Goal: Transaction & Acquisition: Obtain resource

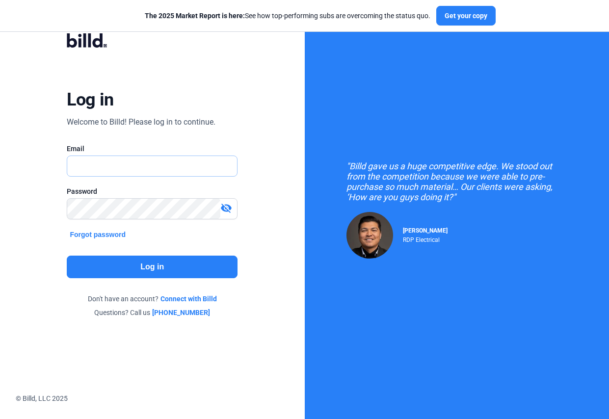
click at [122, 164] on input "text" at bounding box center [147, 166] width 160 height 20
type input "[PERSON_NAME][EMAIL_ADDRESS][DOMAIN_NAME]"
click at [177, 266] on button "Log in" at bounding box center [152, 267] width 171 height 23
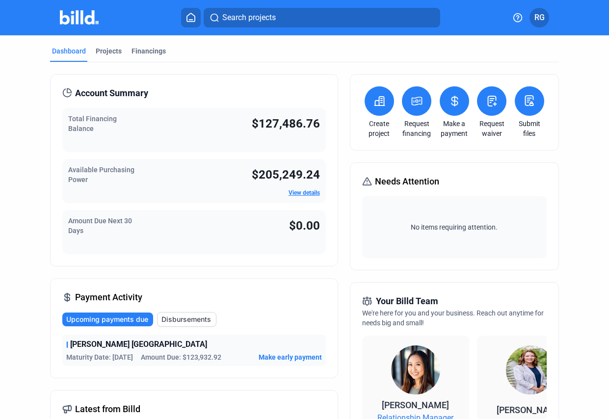
click at [411, 103] on icon at bounding box center [417, 101] width 12 height 12
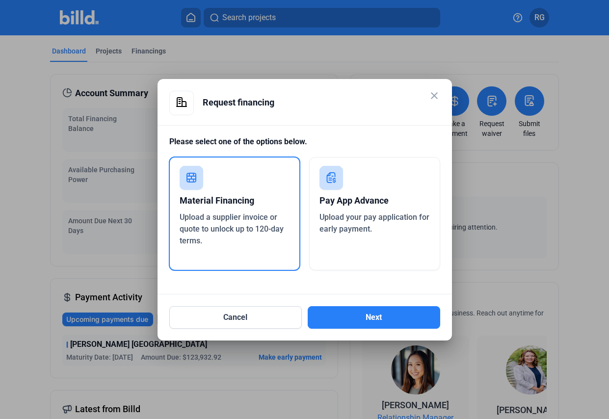
click at [376, 239] on div "Pay App Advance Upload your pay application for early payment." at bounding box center [374, 213] width 131 height 113
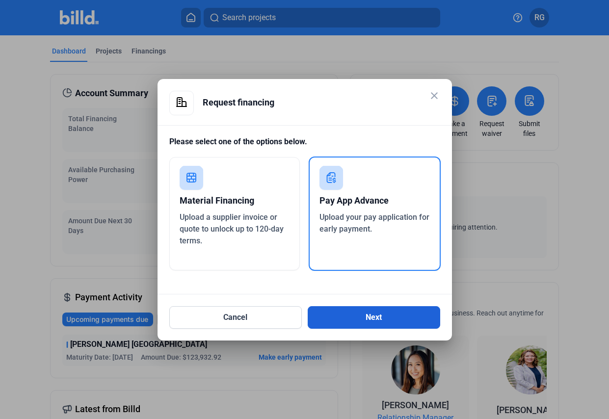
click at [387, 313] on button "Next" at bounding box center [374, 317] width 133 height 23
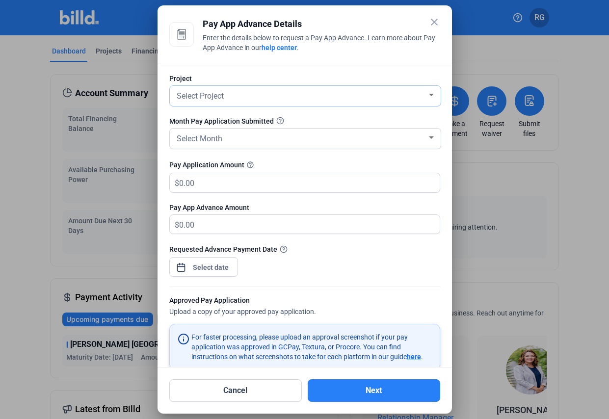
click at [429, 94] on div at bounding box center [431, 95] width 5 height 2
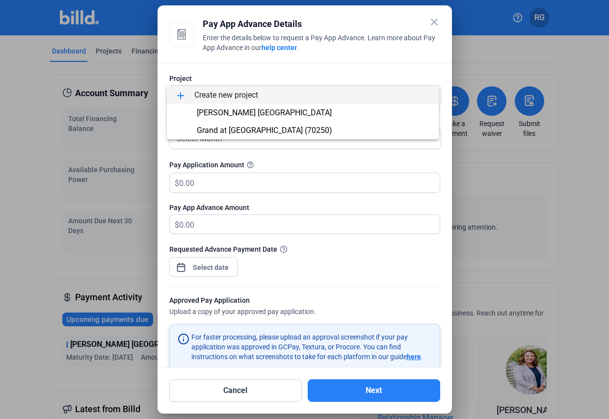
click at [404, 73] on div at bounding box center [304, 209] width 609 height 419
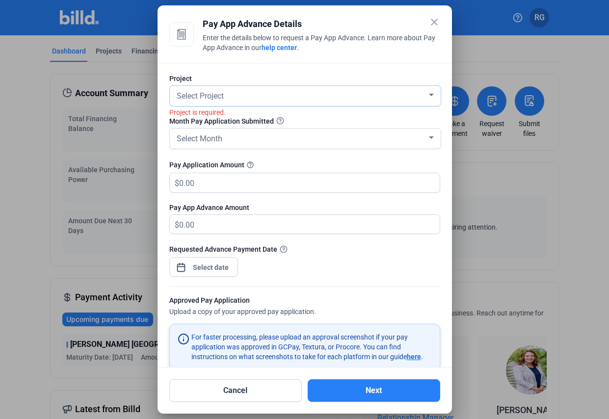
click at [427, 92] on div at bounding box center [431, 95] width 9 height 8
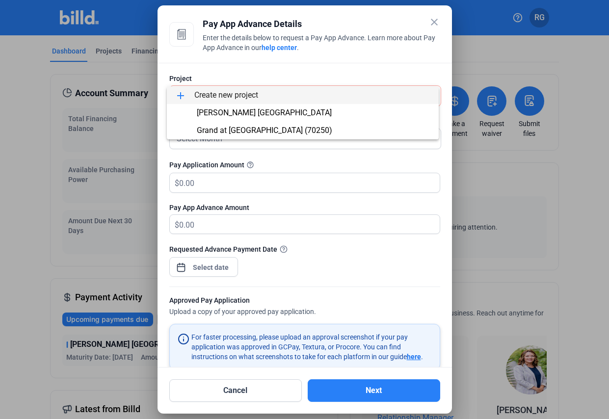
click at [217, 95] on span "add Create new project" at bounding box center [303, 95] width 256 height 18
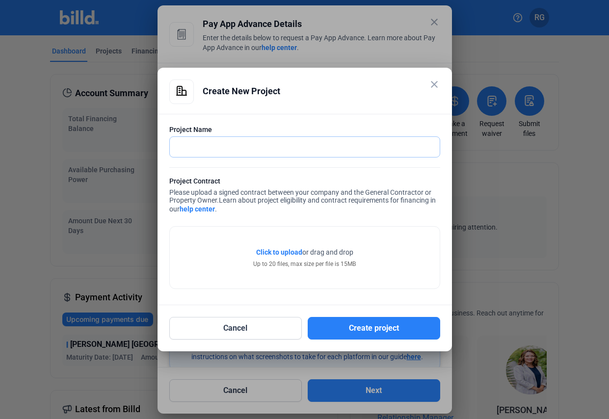
click at [208, 146] on input "text" at bounding box center [299, 147] width 259 height 20
type input "Cadence Creek at [GEOGRAPHIC_DATA]"
click at [285, 249] on span "Click to upload" at bounding box center [279, 252] width 46 height 8
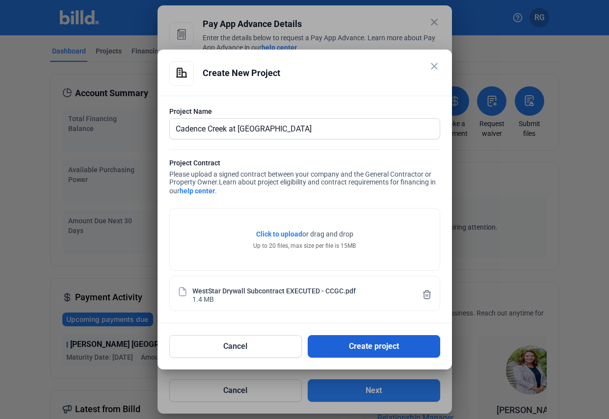
click at [369, 344] on button "Create project" at bounding box center [374, 346] width 133 height 23
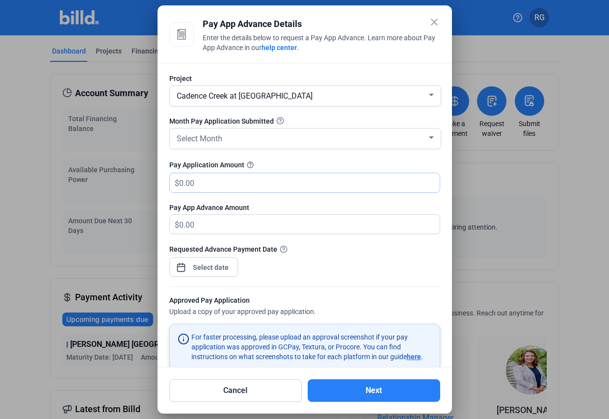
click at [202, 184] on input "text" at bounding box center [309, 182] width 261 height 19
type input "260,738"
click at [184, 268] on span "Open calendar" at bounding box center [181, 263] width 24 height 24
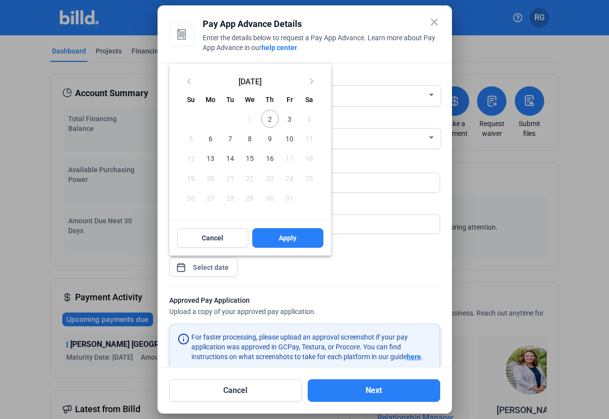
click at [270, 119] on span "2" at bounding box center [270, 119] width 18 height 18
click at [300, 236] on button "Apply" at bounding box center [287, 238] width 71 height 20
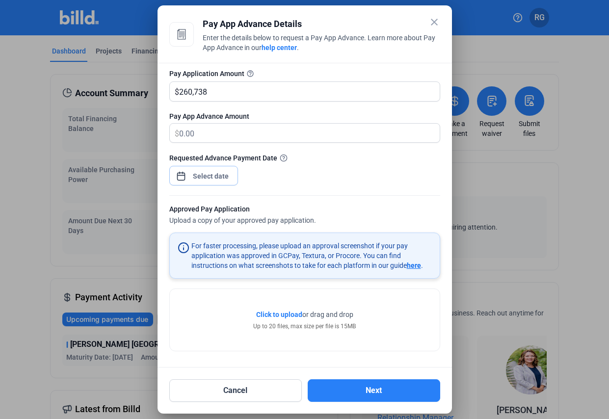
scroll to position [92, 0]
click at [223, 92] on input "260,738" at bounding box center [303, 91] width 249 height 19
drag, startPoint x: 223, startPoint y: 92, endPoint x: 151, endPoint y: 89, distance: 72.7
click at [151, 89] on div "close Pay App Advance Details Enter the details below to request a Pay App Adva…" at bounding box center [304, 209] width 609 height 419
type input "248,410.80"
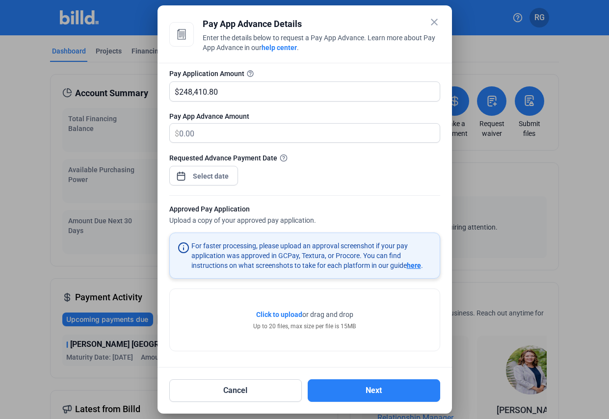
click at [274, 311] on span "Click to upload" at bounding box center [279, 315] width 46 height 8
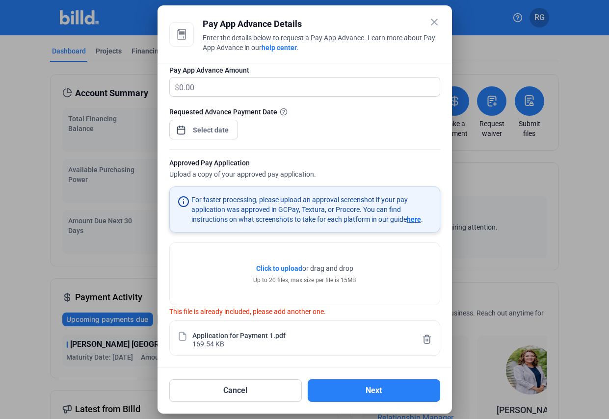
scroll to position [139, 0]
click at [345, 287] on div "Click to upload Tap to upload or drag and drop Up to 20 files, max size per fil…" at bounding box center [305, 274] width 270 height 62
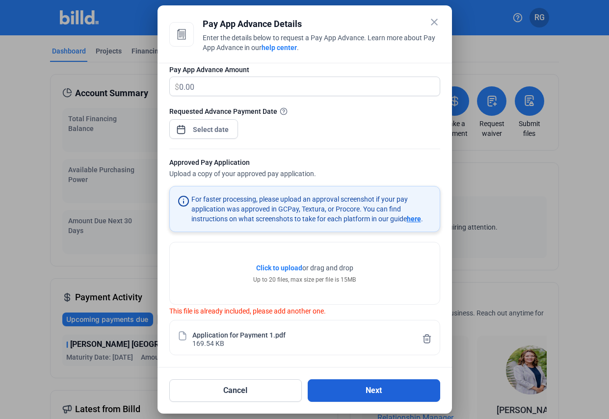
click at [387, 391] on button "Next" at bounding box center [374, 391] width 133 height 23
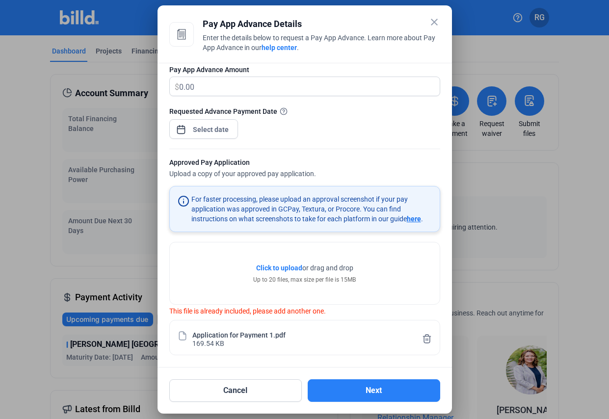
click at [213, 336] on div "Application for Payment 1.pdf" at bounding box center [238, 334] width 93 height 8
click at [234, 281] on div "Click to upload Tap to upload or drag and drop Up to 20 files, max size per fil…" at bounding box center [305, 274] width 270 height 62
click at [280, 266] on span "Click to upload" at bounding box center [279, 268] width 46 height 8
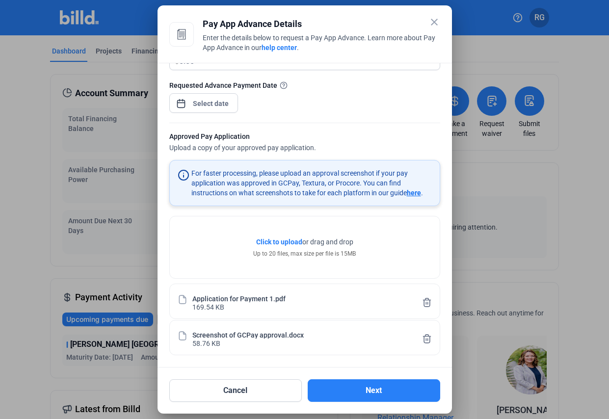
scroll to position [165, 0]
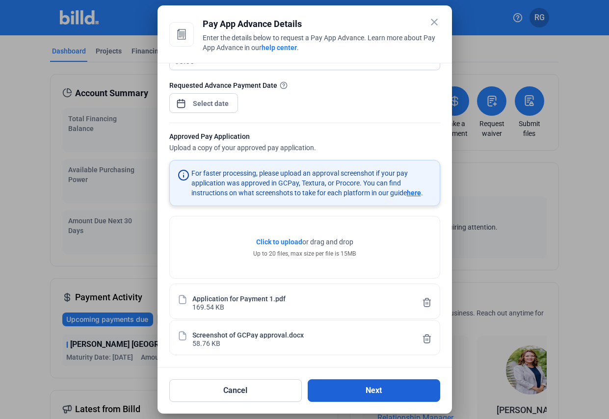
click at [389, 391] on button "Next" at bounding box center [374, 391] width 133 height 23
click at [373, 391] on button "Next" at bounding box center [374, 391] width 133 height 23
click at [373, 390] on button "Next" at bounding box center [374, 391] width 133 height 23
click at [371, 385] on button "Next" at bounding box center [374, 391] width 133 height 23
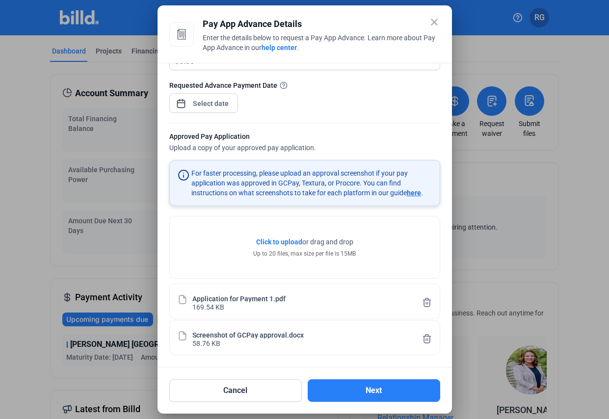
click at [411, 190] on span "here" at bounding box center [414, 193] width 14 height 8
click at [422, 339] on icon at bounding box center [427, 339] width 10 height 10
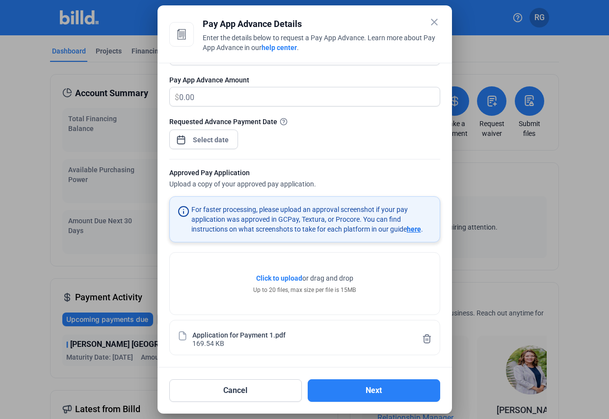
click at [283, 279] on span "Click to upload" at bounding box center [279, 278] width 46 height 8
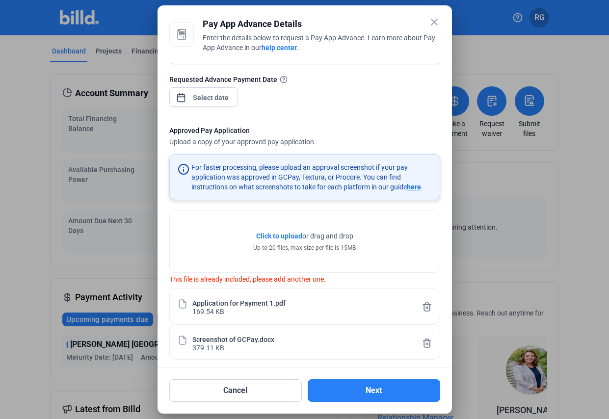
scroll to position [176, 0]
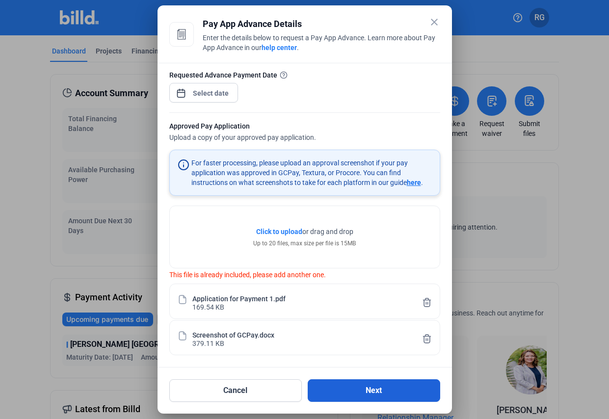
click at [356, 385] on button "Next" at bounding box center [374, 391] width 133 height 23
click at [360, 389] on button "Next" at bounding box center [374, 391] width 133 height 23
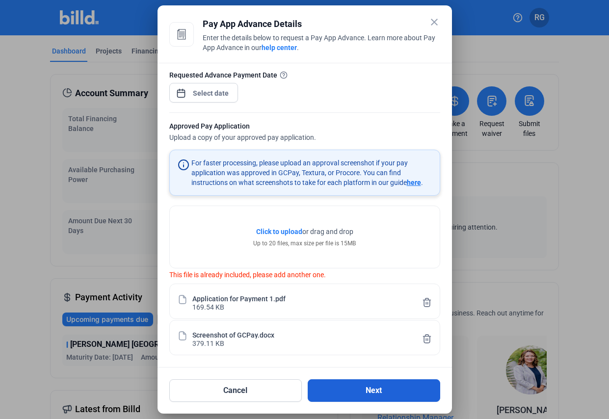
click at [360, 389] on button "Next" at bounding box center [374, 391] width 133 height 23
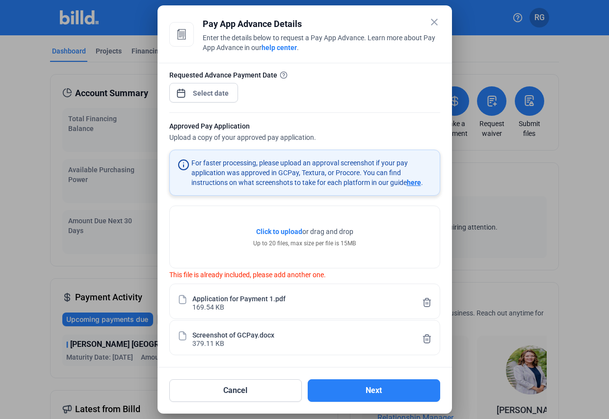
drag, startPoint x: 360, startPoint y: 12, endPoint x: 383, endPoint y: 12, distance: 23.1
click at [383, 12] on mat-dialog-container "close Pay App Advance Details Enter the details below to request a Pay App Adva…" at bounding box center [305, 209] width 295 height 409
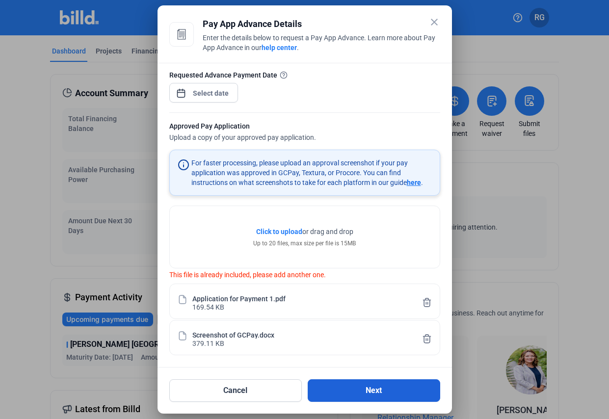
click at [366, 384] on button "Next" at bounding box center [374, 391] width 133 height 23
click at [365, 387] on button "Next" at bounding box center [374, 391] width 133 height 23
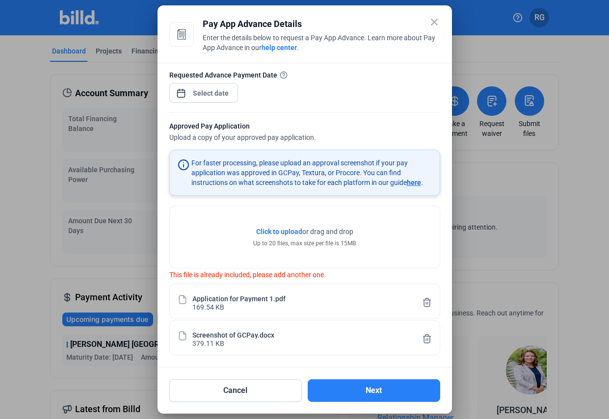
click at [430, 19] on mat-icon "close" at bounding box center [435, 22] width 12 height 12
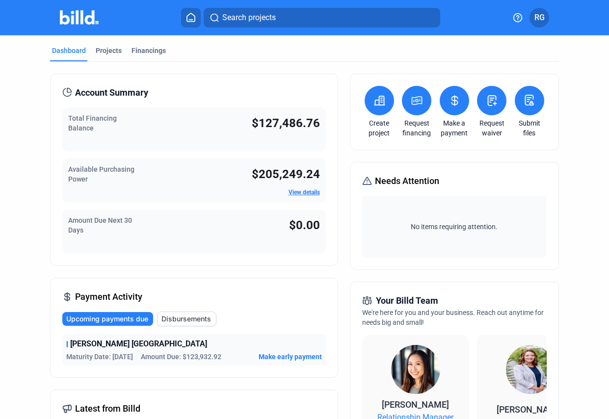
scroll to position [0, 0]
click at [522, 109] on button at bounding box center [529, 100] width 29 height 29
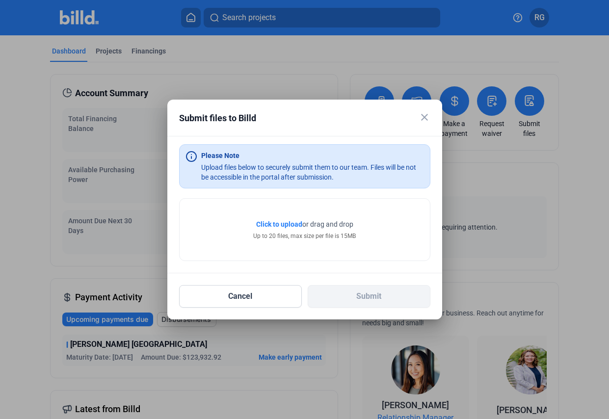
click at [425, 117] on mat-icon "close" at bounding box center [425, 117] width 12 height 12
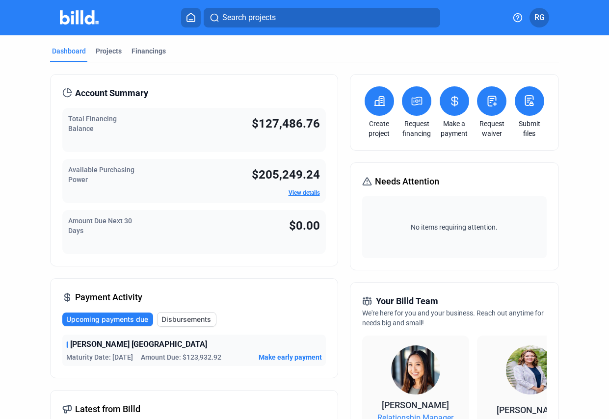
click at [412, 121] on link "Request financing" at bounding box center [417, 129] width 34 height 20
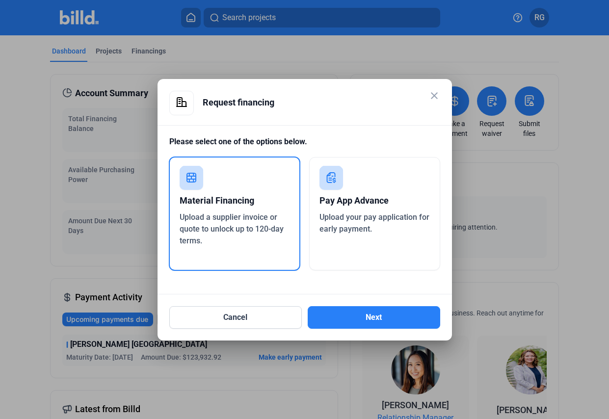
click at [389, 213] on span "Upload your pay application for early payment." at bounding box center [375, 223] width 110 height 21
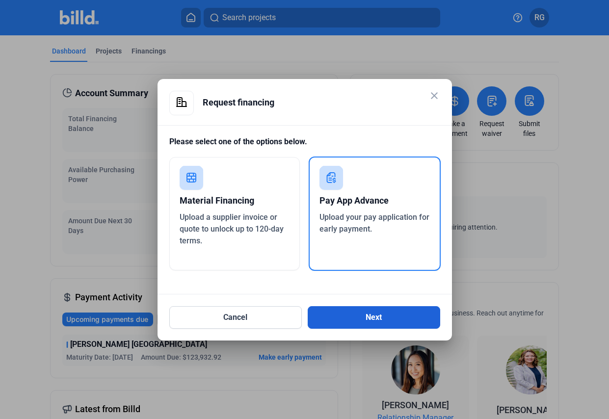
click at [374, 320] on button "Next" at bounding box center [374, 317] width 133 height 23
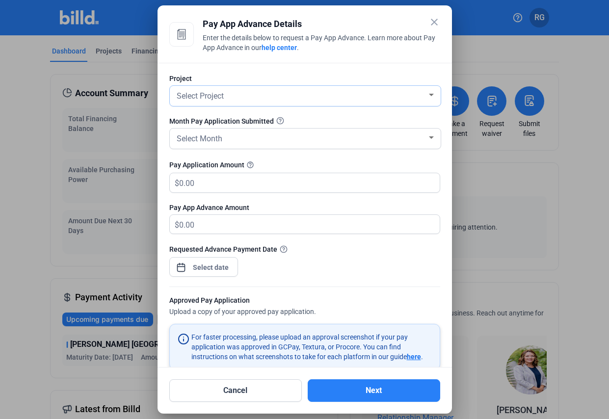
click at [429, 96] on div at bounding box center [431, 95] width 5 height 2
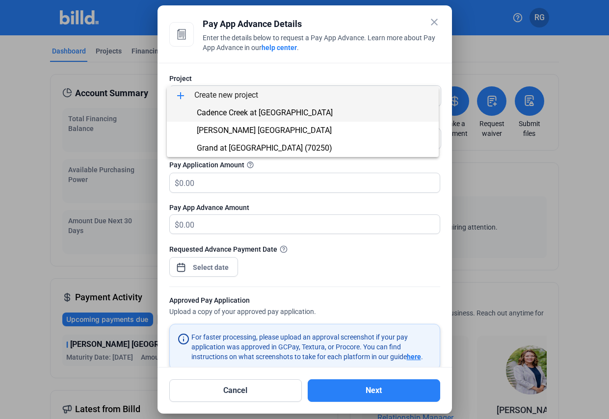
click at [347, 117] on span "Cadence Creek at [GEOGRAPHIC_DATA]" at bounding box center [303, 113] width 256 height 18
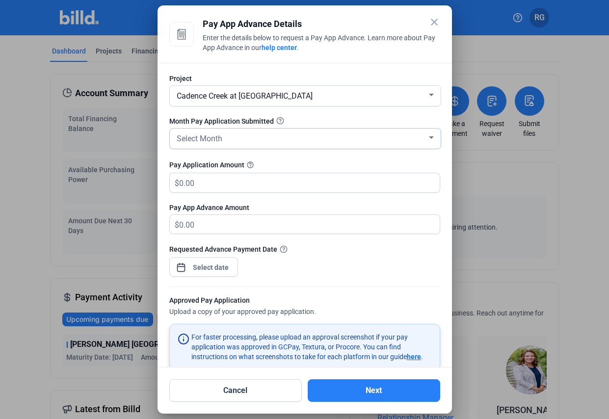
click at [427, 136] on div at bounding box center [431, 138] width 9 height 8
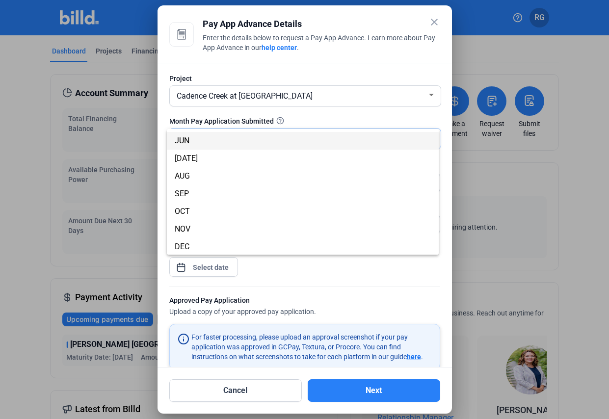
scroll to position [86, 0]
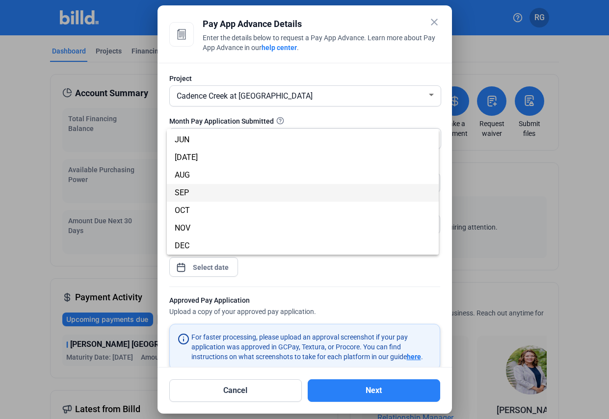
click at [260, 188] on span "SEP" at bounding box center [303, 193] width 256 height 18
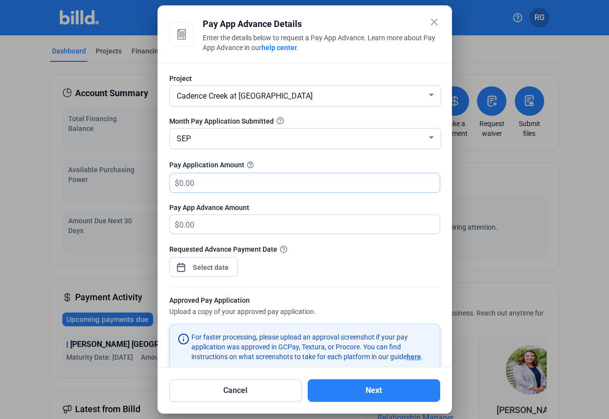
click at [202, 180] on input "text" at bounding box center [309, 182] width 261 height 19
type input "248,410.80"
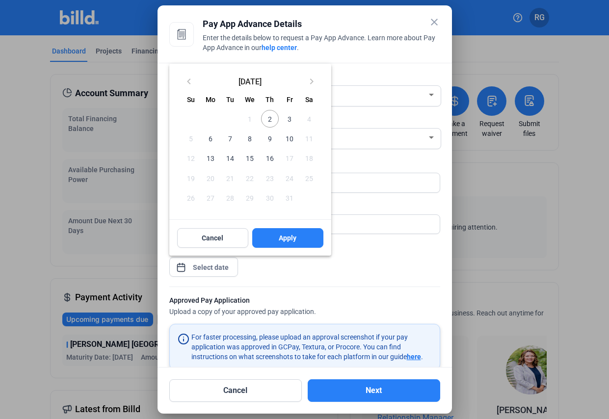
click at [207, 268] on div "close Pay App Advance Details Enter the details below to request a Pay App Adva…" at bounding box center [304, 209] width 609 height 419
click at [268, 122] on span "2" at bounding box center [270, 119] width 18 height 18
click at [289, 238] on span "Apply" at bounding box center [288, 238] width 18 height 10
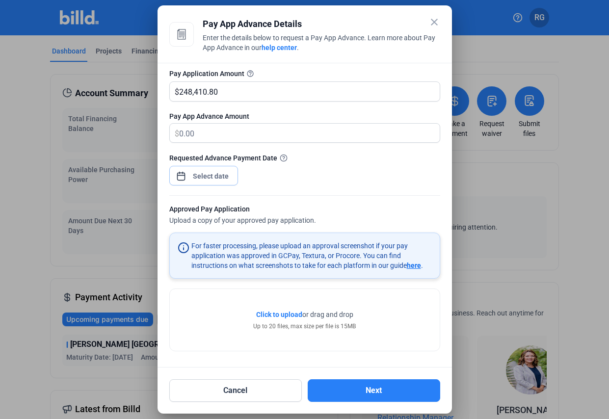
scroll to position [92, 0]
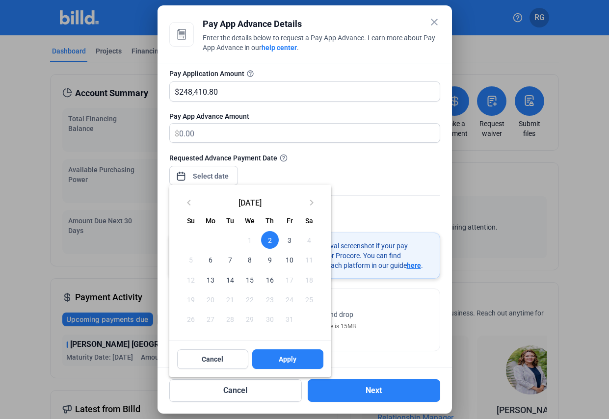
click at [368, 333] on div at bounding box center [304, 209] width 609 height 419
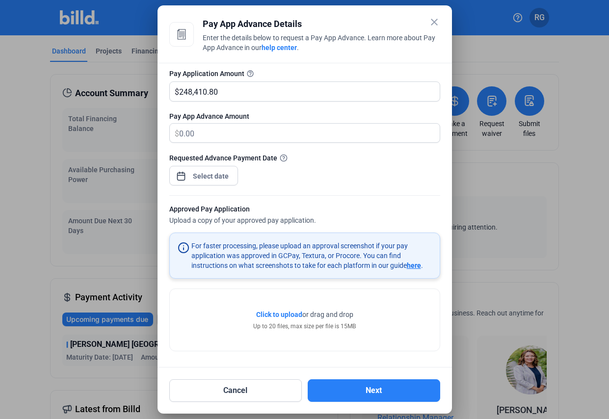
click at [289, 310] on span "Click to upload Tap to upload" at bounding box center [279, 315] width 46 height 10
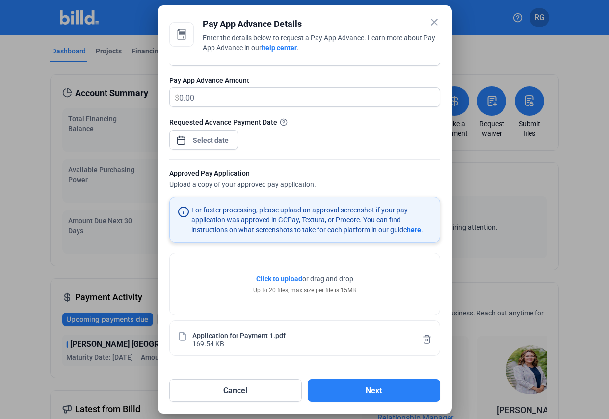
scroll to position [129, 0]
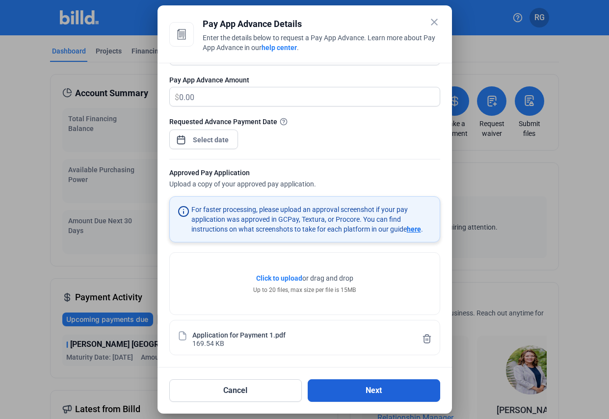
click at [398, 392] on button "Next" at bounding box center [374, 391] width 133 height 23
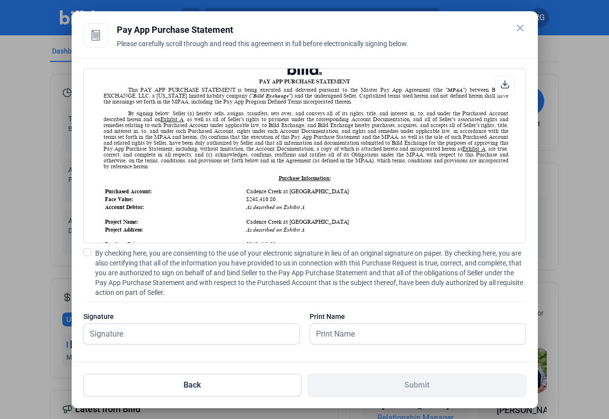
scroll to position [0, 0]
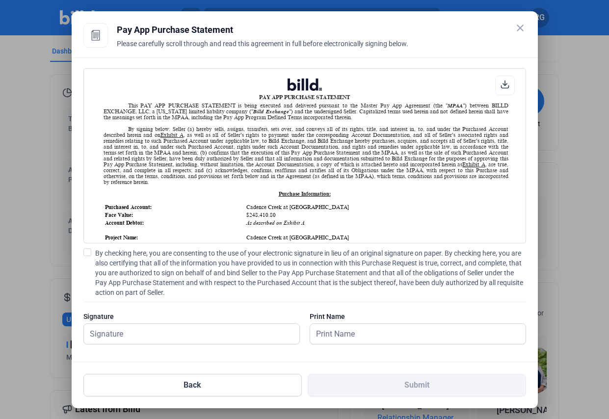
click at [519, 28] on mat-icon "close" at bounding box center [521, 28] width 12 height 12
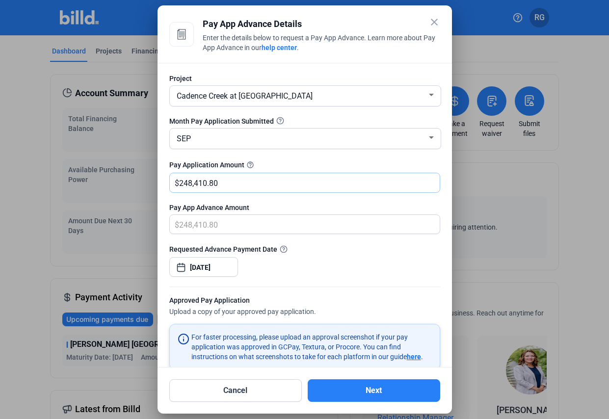
click at [231, 179] on input "248,410.80" at bounding box center [309, 182] width 261 height 19
drag, startPoint x: 231, startPoint y: 179, endPoint x: 179, endPoint y: 181, distance: 52.6
click at [179, 181] on input "248,410.80" at bounding box center [309, 182] width 261 height 19
type input "100,000"
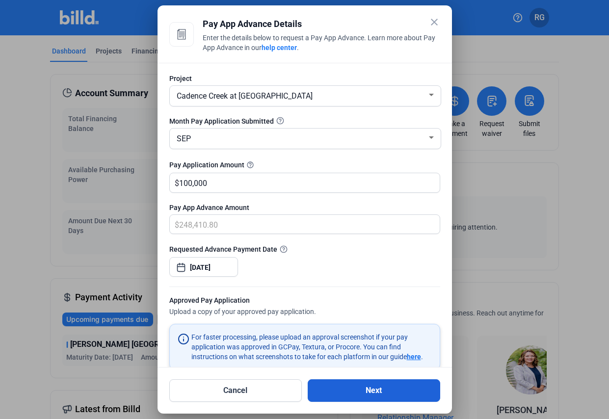
click at [374, 389] on button "Next" at bounding box center [374, 391] width 133 height 23
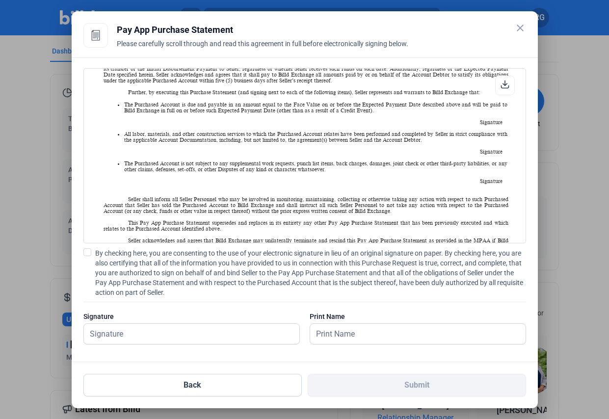
scroll to position [442, 0]
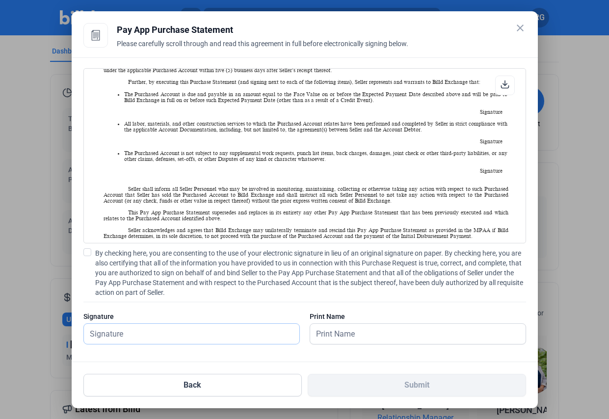
click at [230, 334] on input "text" at bounding box center [192, 334] width 216 height 20
type input "[PERSON_NAME]"
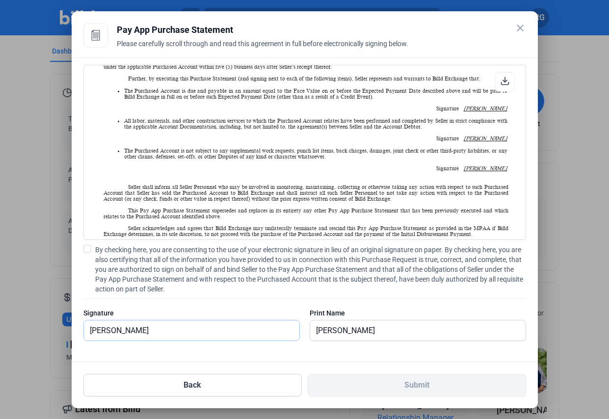
scroll to position [4, 0]
click at [89, 247] on span at bounding box center [87, 248] width 8 height 8
click at [0, 0] on input "By checking here, you are consenting to the use of your electronic signature in…" at bounding box center [0, 0] width 0 height 0
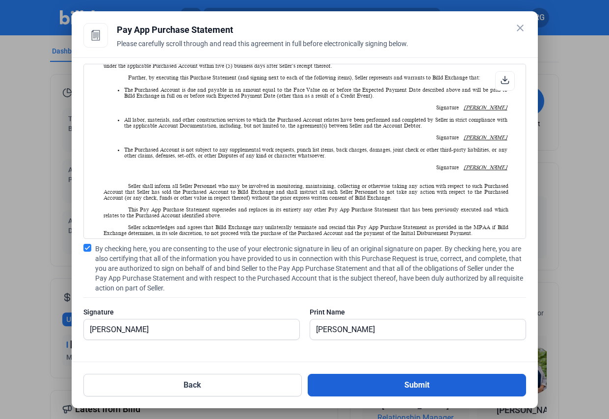
click at [437, 383] on button "Submit" at bounding box center [417, 385] width 219 height 23
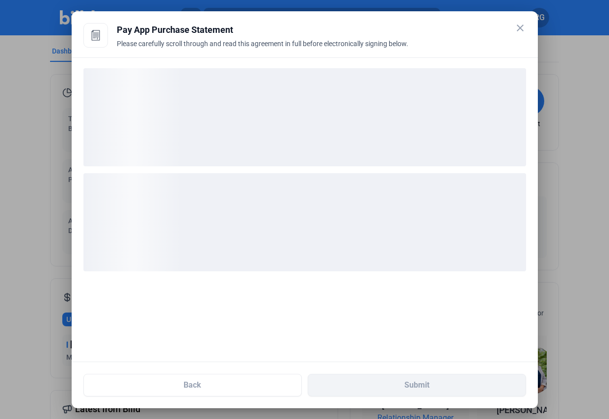
scroll to position [0, 0]
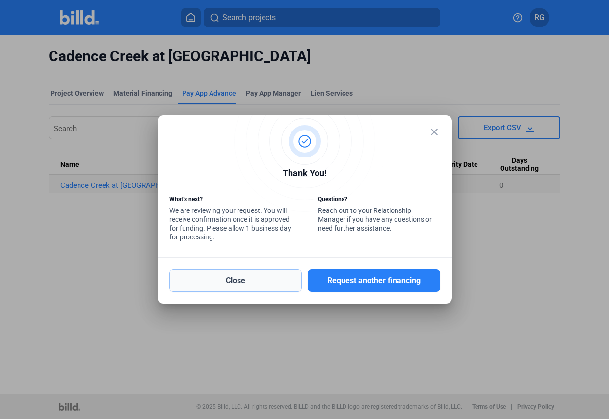
click at [248, 275] on button "Close" at bounding box center [235, 281] width 133 height 23
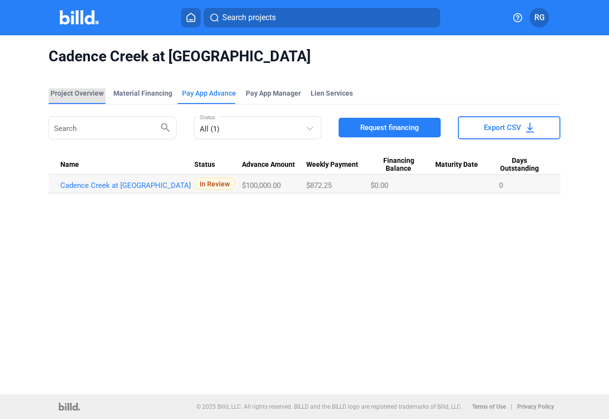
click at [82, 94] on div "Project Overview" at bounding box center [77, 93] width 53 height 10
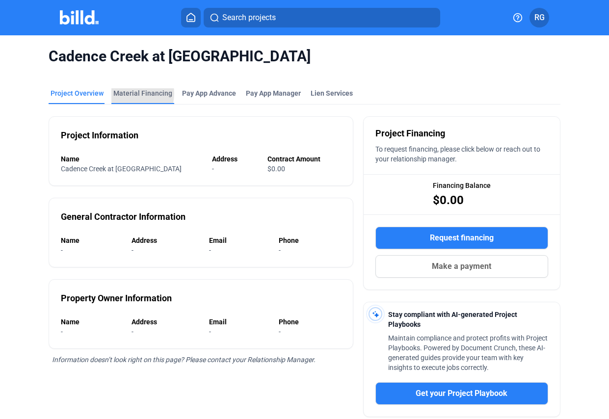
click at [127, 94] on div "Material Financing" at bounding box center [142, 93] width 59 height 10
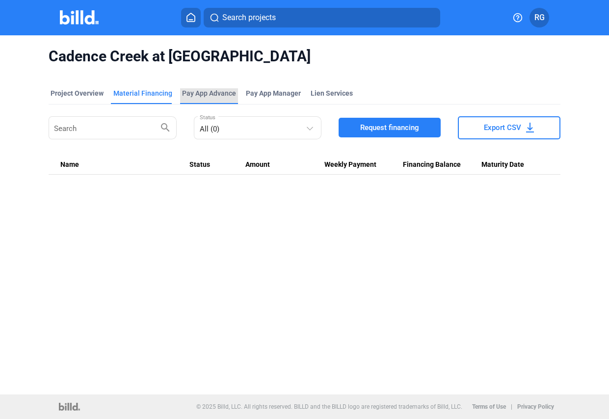
click at [196, 95] on div "Pay App Advance" at bounding box center [209, 93] width 54 height 10
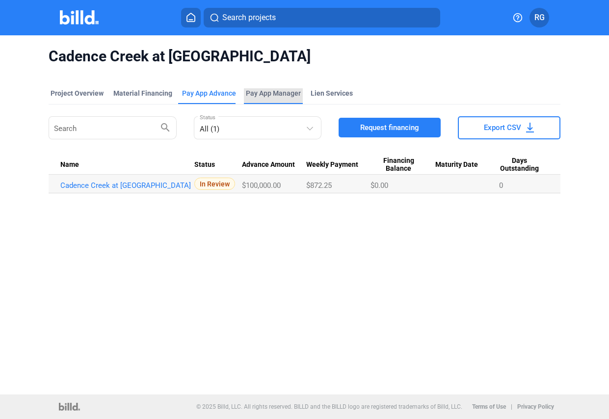
click at [282, 92] on span "Pay App Manager" at bounding box center [273, 93] width 55 height 10
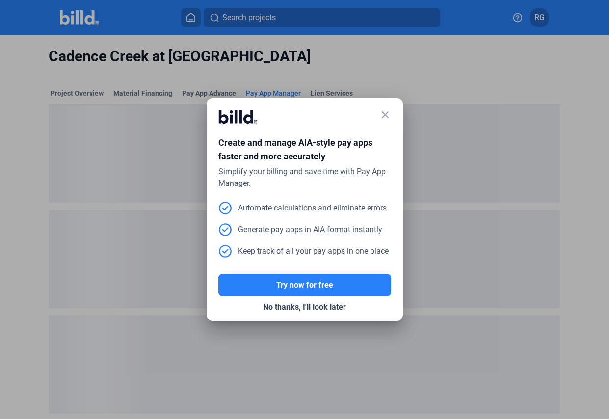
click at [387, 113] on mat-icon "close" at bounding box center [386, 115] width 12 height 12
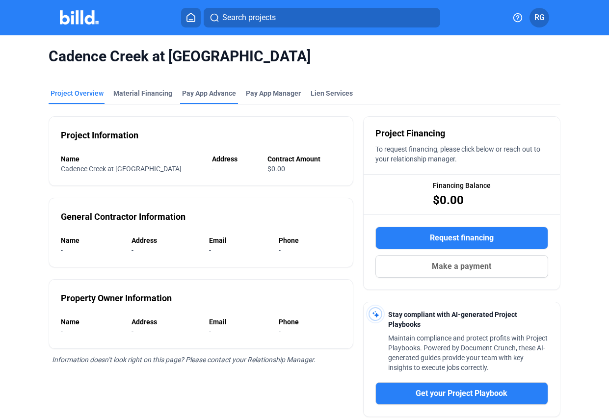
click at [214, 92] on div "Pay App Advance" at bounding box center [209, 93] width 54 height 10
